Goal: Task Accomplishment & Management: Use online tool/utility

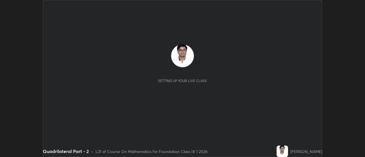
scroll to position [157, 365]
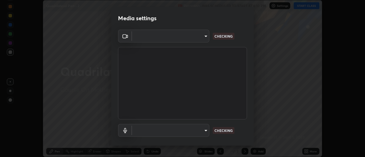
type input "780fd12ca96b43a3cec4f26992e8f73636856aa219aee8b62eae202590f3705c"
type input "default"
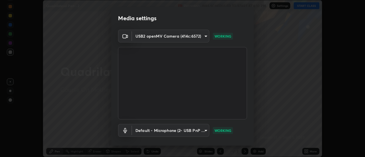
click at [194, 36] on body "Erase all Quadrilateral Part - 2 Recording WAS SCHEDULED TO START AT 6:10 PM Se…" at bounding box center [182, 78] width 365 height 157
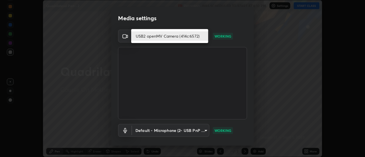
click at [199, 36] on li "USB2 openMV Camera (414c:6572)" at bounding box center [169, 35] width 77 height 9
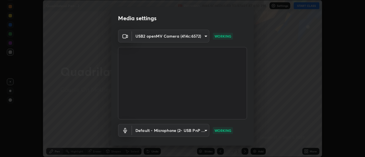
click at [196, 36] on body "Erase all Quadrilateral Part - 2 Recording WAS SCHEDULED TO START AT 6:10 PM Se…" at bounding box center [182, 78] width 365 height 157
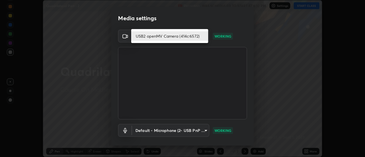
click at [198, 36] on li "USB2 openMV Camera (414c:6572)" at bounding box center [169, 35] width 77 height 9
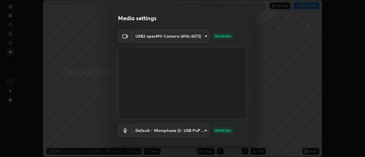
click at [198, 38] on body "Erase all Quadrilateral Part - 2 Recording WAS SCHEDULED TO START AT 6:10 PM Se…" at bounding box center [182, 78] width 365 height 157
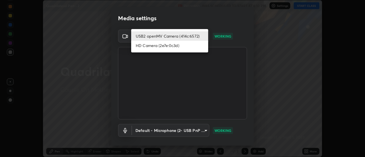
click at [191, 50] on li "HD Camera (2e7e:0c3d)" at bounding box center [169, 45] width 77 height 9
type input "751d449d604e4b96ecedde1e1f6f716fb17d1e84b34bafc94373a3023f52de87"
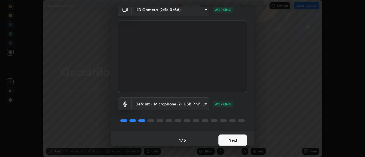
scroll to position [30, 0]
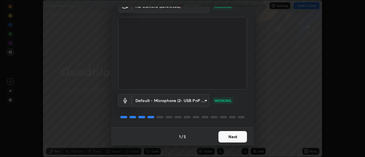
click at [231, 136] on button "Next" at bounding box center [233, 136] width 29 height 11
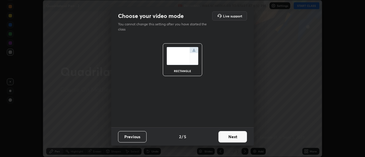
scroll to position [0, 0]
click at [232, 138] on button "Next" at bounding box center [233, 136] width 29 height 11
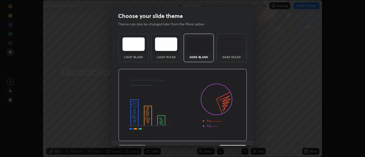
scroll to position [14, 0]
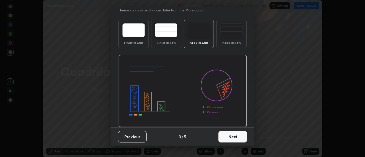
click at [234, 138] on button "Next" at bounding box center [233, 136] width 29 height 11
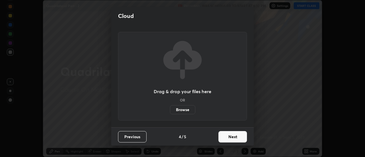
scroll to position [0, 0]
click at [235, 138] on button "Next" at bounding box center [233, 136] width 29 height 11
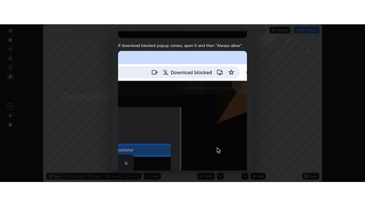
scroll to position [146, 0]
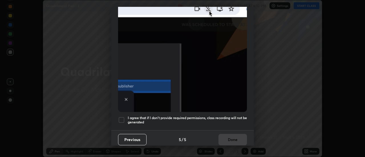
click at [230, 118] on h5 "I agree that if I don't provide required permissions, class recording will not …" at bounding box center [187, 120] width 119 height 9
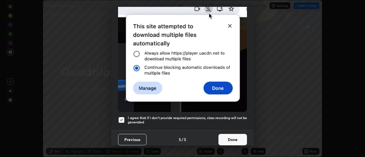
click at [234, 136] on button "Done" at bounding box center [233, 139] width 29 height 11
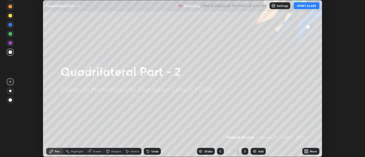
click at [311, 4] on button "START CLASS" at bounding box center [307, 5] width 26 height 7
click at [308, 150] on icon at bounding box center [307, 150] width 1 height 1
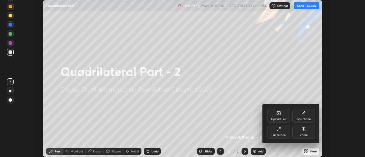
click at [280, 131] on icon at bounding box center [279, 129] width 5 height 5
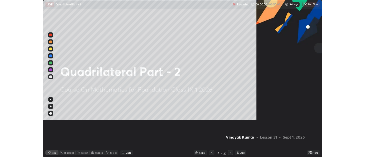
scroll to position [206, 365]
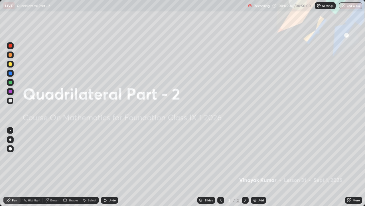
click at [257, 157] on img at bounding box center [255, 200] width 5 height 5
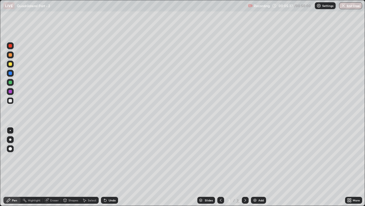
click at [68, 157] on div "Shapes" at bounding box center [70, 199] width 19 height 7
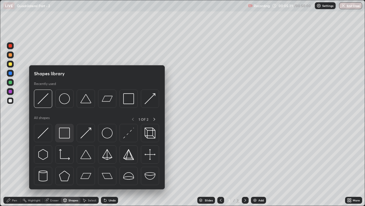
click at [65, 135] on img at bounding box center [64, 132] width 11 height 11
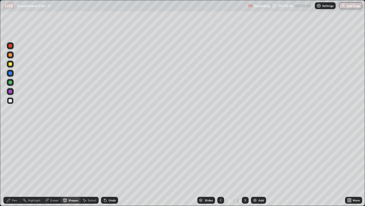
click at [12, 157] on div "Pen" at bounding box center [14, 199] width 5 height 3
click at [11, 47] on div at bounding box center [10, 45] width 3 height 3
click at [11, 54] on div at bounding box center [10, 54] width 3 height 3
click at [71, 157] on div "Shapes" at bounding box center [74, 199] width 10 height 3
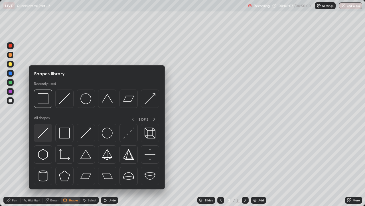
click at [45, 134] on img at bounding box center [43, 132] width 11 height 11
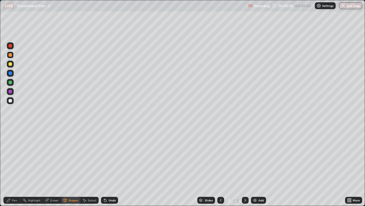
click at [73, 157] on div "Shapes" at bounding box center [74, 199] width 10 height 3
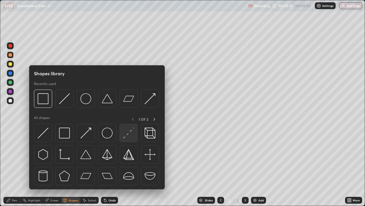
click at [128, 134] on img at bounding box center [128, 132] width 11 height 11
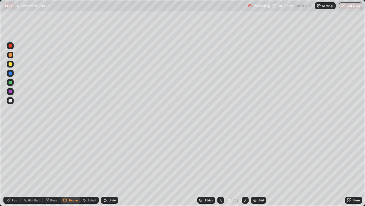
click at [14, 157] on div "Pen" at bounding box center [14, 199] width 5 height 3
click at [259, 157] on div "Add" at bounding box center [261, 199] width 5 height 3
click at [56, 157] on div "Eraser" at bounding box center [54, 199] width 9 height 3
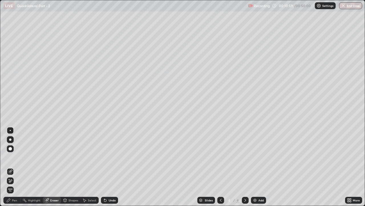
click at [72, 157] on div "Shapes" at bounding box center [74, 199] width 10 height 3
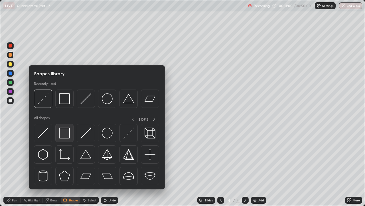
click at [67, 138] on img at bounding box center [64, 132] width 11 height 11
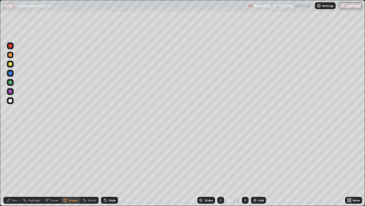
click at [12, 157] on div "Pen" at bounding box center [14, 199] width 5 height 3
click at [67, 157] on div "Shapes" at bounding box center [70, 199] width 19 height 7
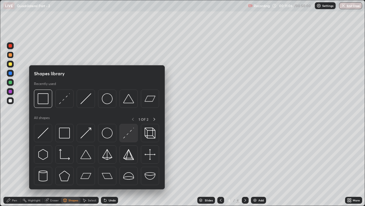
click at [123, 135] on img at bounding box center [128, 132] width 11 height 11
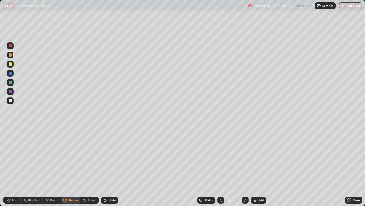
click at [111, 157] on div "Undo" at bounding box center [112, 199] width 7 height 3
click at [13, 157] on div "Pen" at bounding box center [14, 199] width 5 height 3
click at [112, 157] on div "Undo" at bounding box center [109, 199] width 17 height 7
click at [264, 157] on div "Add" at bounding box center [261, 199] width 5 height 3
click at [72, 157] on div "Shapes" at bounding box center [74, 199] width 10 height 3
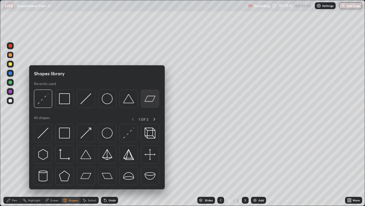
click at [149, 97] on img at bounding box center [150, 98] width 11 height 11
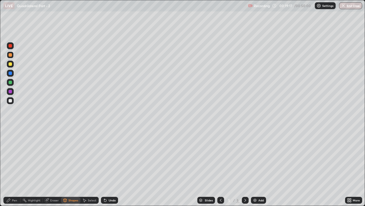
click at [71, 157] on div "Shapes" at bounding box center [70, 199] width 19 height 7
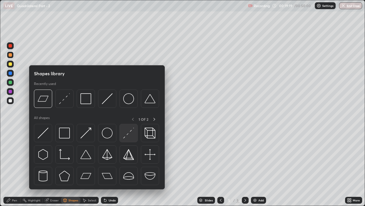
click at [124, 134] on img at bounding box center [128, 132] width 11 height 11
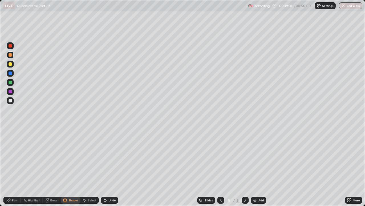
click at [14, 157] on div "Pen" at bounding box center [14, 199] width 5 height 3
click at [13, 45] on div at bounding box center [10, 45] width 7 height 7
click at [111, 157] on div "Undo" at bounding box center [112, 199] width 7 height 3
click at [72, 157] on div "Shapes" at bounding box center [74, 199] width 10 height 3
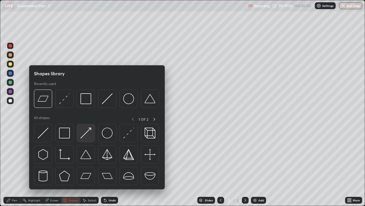
click at [86, 133] on img at bounding box center [86, 132] width 11 height 11
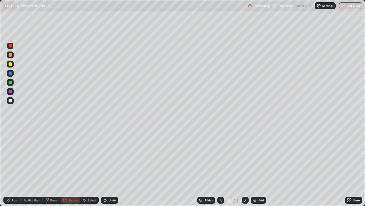
click at [111, 157] on div "Undo" at bounding box center [109, 199] width 17 height 7
click at [109, 157] on div "Undo" at bounding box center [112, 199] width 7 height 3
click at [111, 157] on div "Undo" at bounding box center [112, 199] width 7 height 3
click at [14, 157] on div "Pen" at bounding box center [14, 199] width 5 height 3
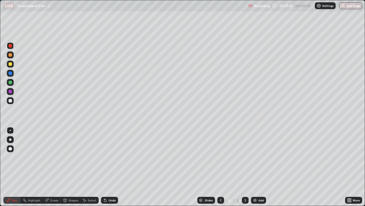
click at [11, 55] on div at bounding box center [10, 54] width 3 height 3
click at [10, 64] on div at bounding box center [10, 63] width 3 height 3
click at [11, 75] on div at bounding box center [10, 73] width 7 height 7
click at [71, 157] on div "Shapes" at bounding box center [74, 199] width 10 height 3
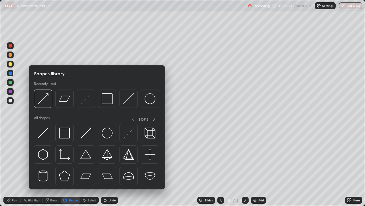
click at [45, 132] on img at bounding box center [43, 132] width 11 height 11
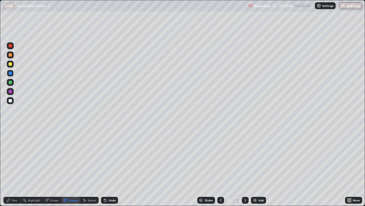
click at [72, 157] on div "Shapes" at bounding box center [74, 199] width 10 height 3
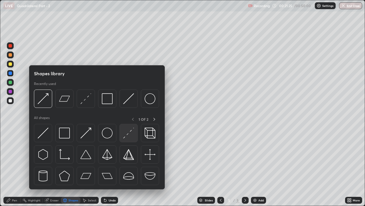
click at [127, 134] on img at bounding box center [128, 132] width 11 height 11
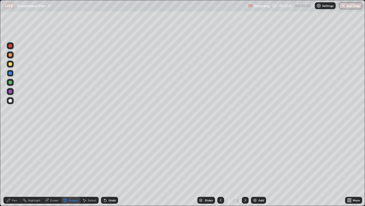
click at [109, 157] on div "Undo" at bounding box center [112, 199] width 7 height 3
click at [110, 157] on div "Undo" at bounding box center [112, 199] width 7 height 3
click at [13, 157] on div "Pen" at bounding box center [14, 199] width 5 height 3
click at [259, 157] on div "Add" at bounding box center [261, 199] width 5 height 3
click at [71, 157] on div "Shapes" at bounding box center [74, 199] width 10 height 3
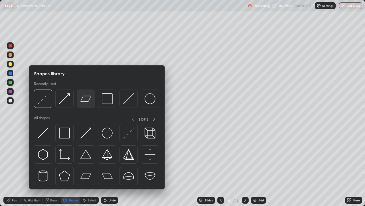
click at [87, 101] on img at bounding box center [86, 98] width 11 height 11
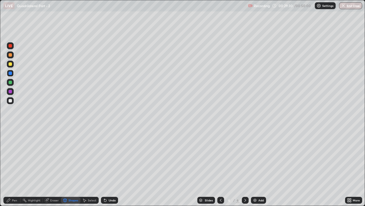
click at [109, 157] on div "Undo" at bounding box center [112, 199] width 7 height 3
click at [13, 157] on div "Pen" at bounding box center [14, 199] width 5 height 3
click at [72, 157] on div "Shapes" at bounding box center [74, 199] width 10 height 3
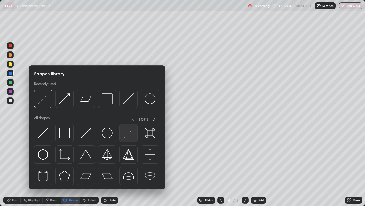
click at [126, 135] on img at bounding box center [128, 132] width 11 height 11
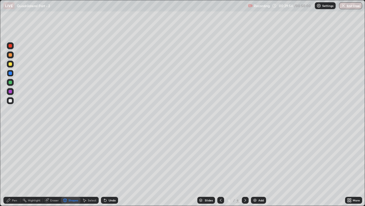
click at [18, 157] on div "Pen" at bounding box center [11, 199] width 17 height 7
click at [8, 46] on div at bounding box center [10, 45] width 7 height 7
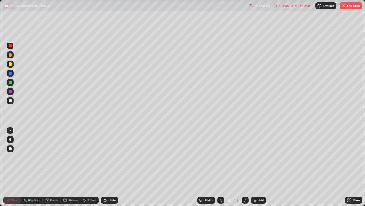
click at [354, 5] on button "End Class" at bounding box center [351, 5] width 23 height 7
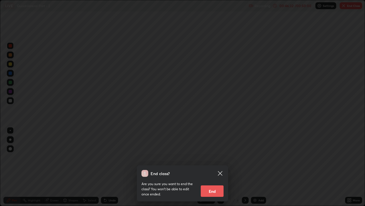
click at [213, 157] on button "End" at bounding box center [212, 190] width 23 height 11
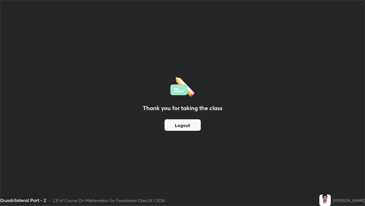
click at [183, 125] on button "Logout" at bounding box center [183, 124] width 36 height 11
click at [184, 125] on button "Logout" at bounding box center [183, 124] width 36 height 11
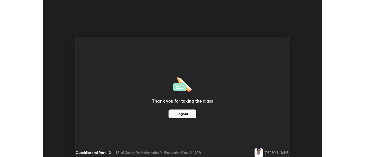
scroll to position [28396, 28188]
